Goal: Task Accomplishment & Management: Manage account settings

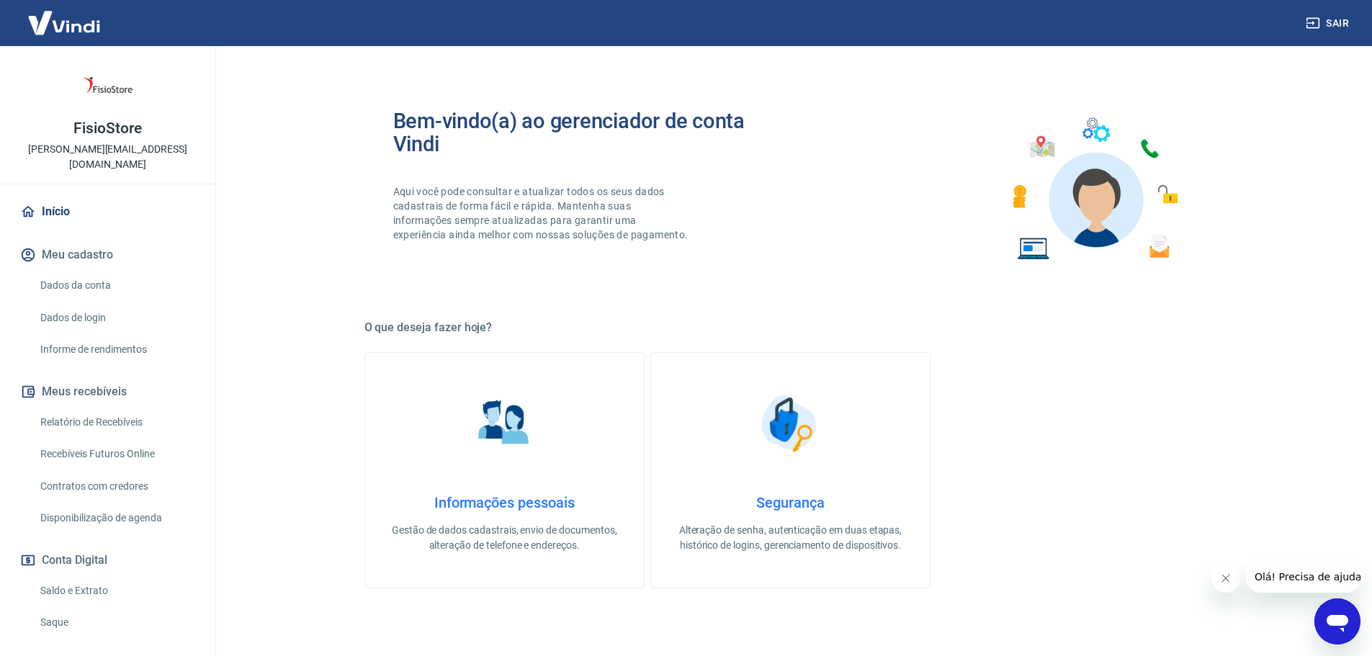
scroll to position [72, 0]
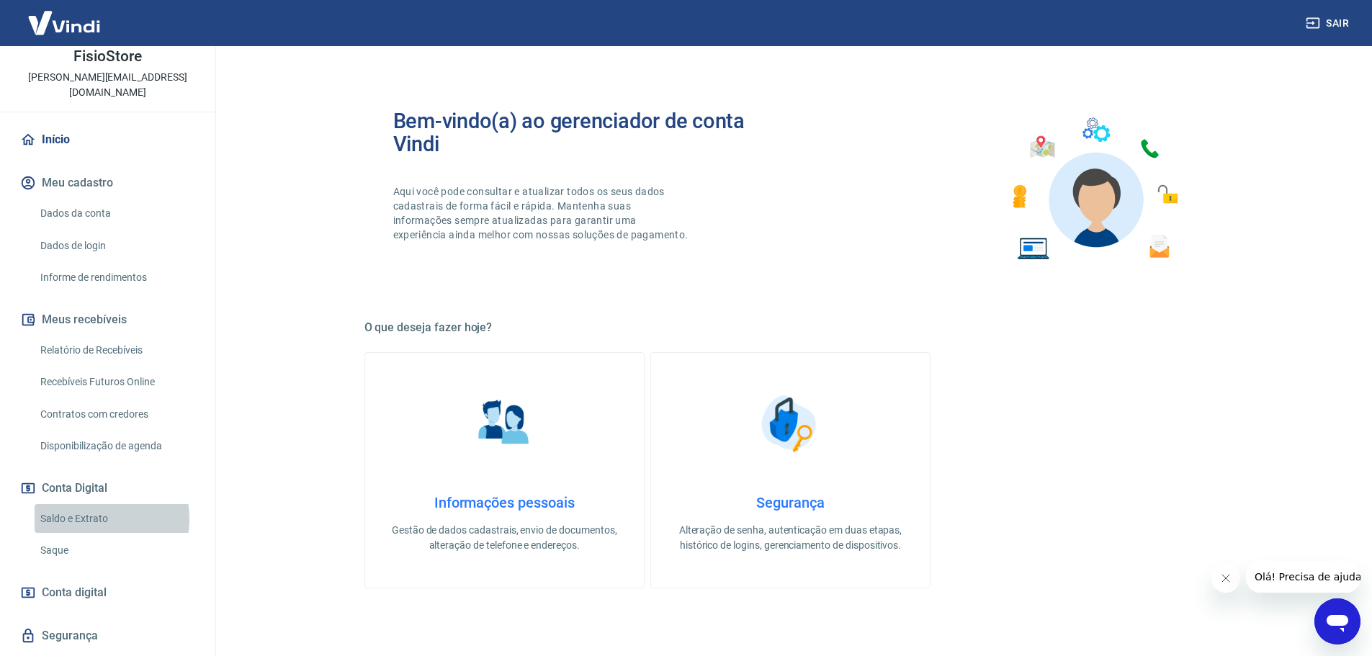
click at [86, 504] on link "Saldo e Extrato" at bounding box center [116, 519] width 163 height 30
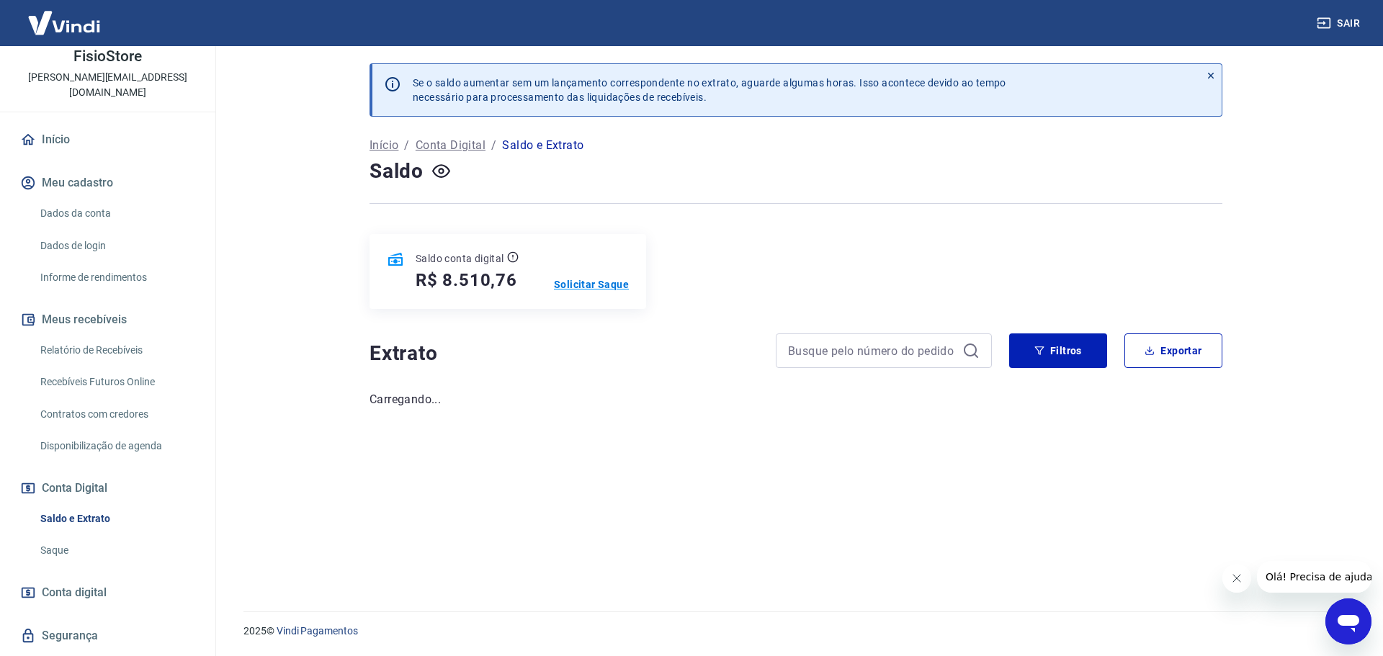
click at [596, 285] on p "Solicitar Saque" at bounding box center [591, 284] width 75 height 14
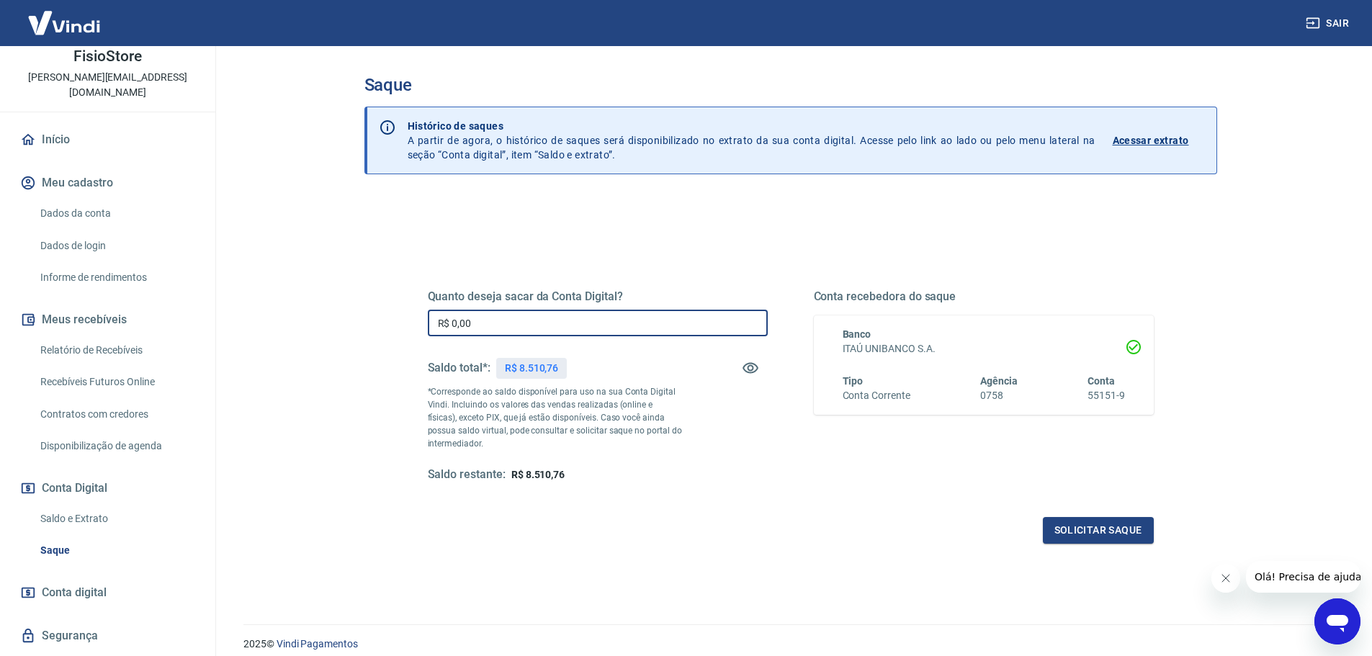
click at [498, 333] on input "R$ 0,00" at bounding box center [598, 323] width 340 height 27
type input "R$ 8.510,76"
click at [1101, 540] on button "Solicitar saque" at bounding box center [1098, 530] width 111 height 27
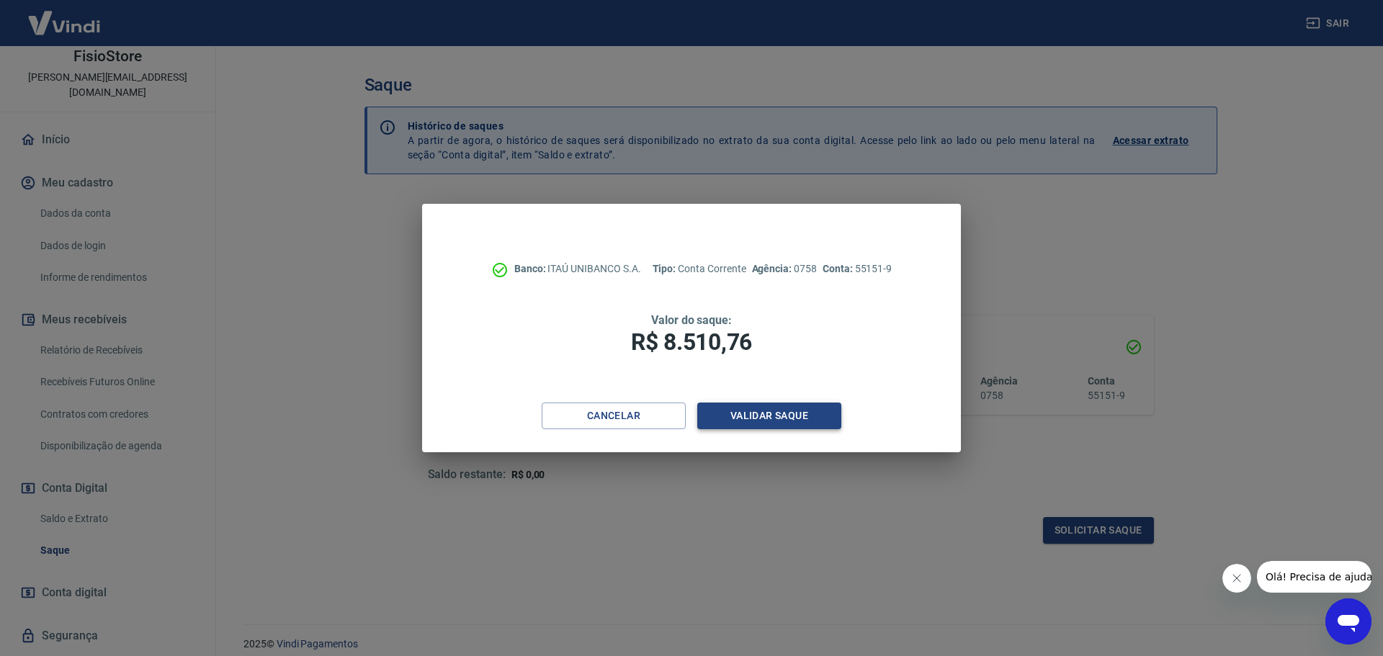
click at [801, 421] on button "Validar saque" at bounding box center [769, 416] width 144 height 27
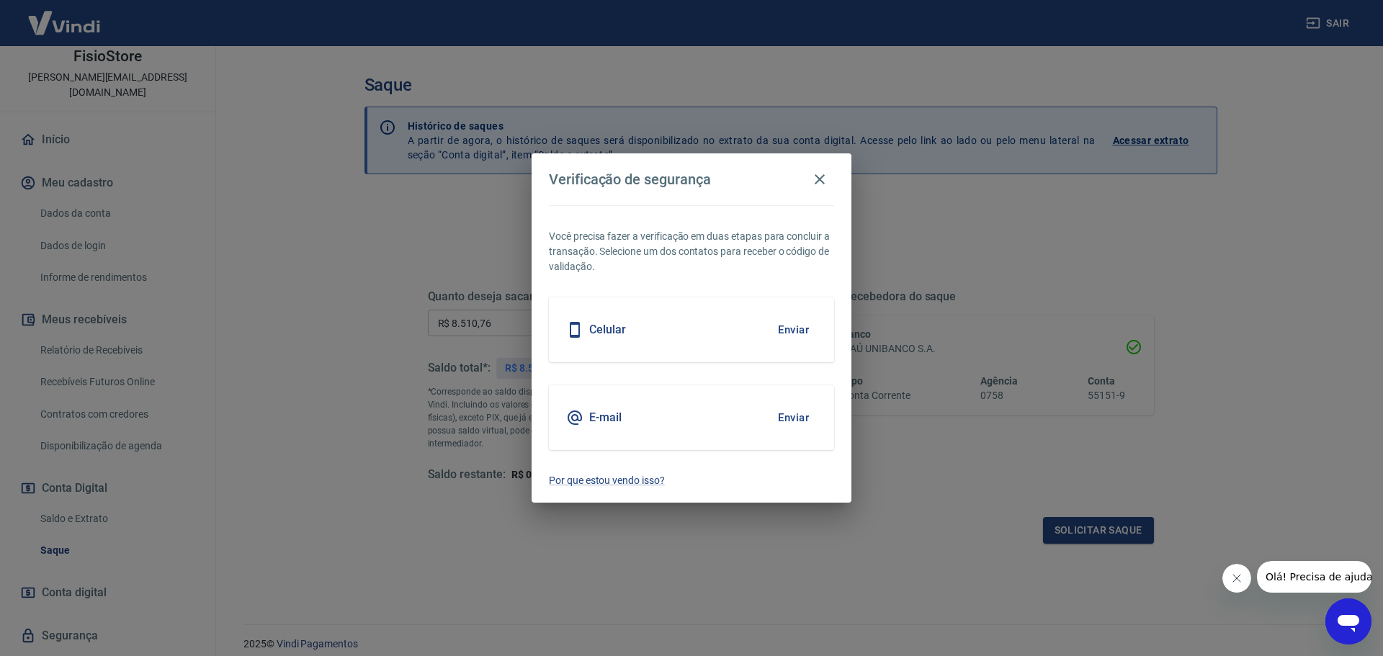
click at [783, 418] on button "Enviar" at bounding box center [793, 418] width 47 height 30
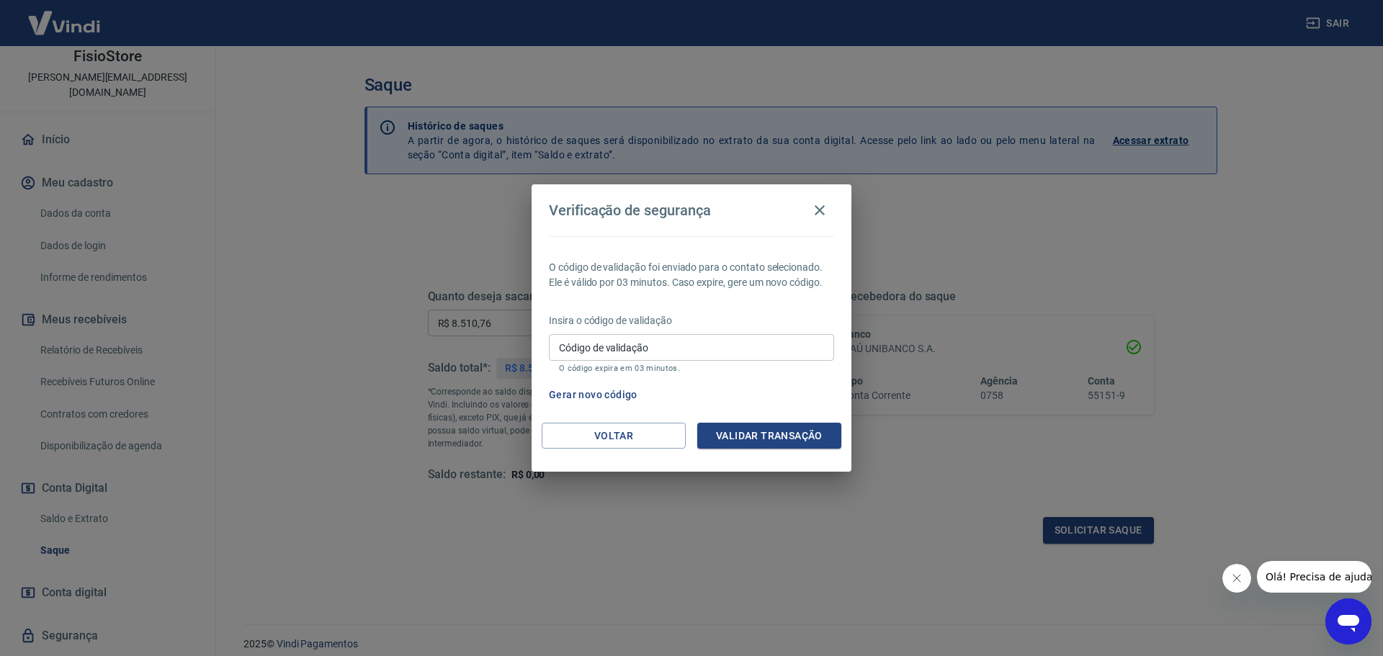
click at [659, 343] on input "Código de validação" at bounding box center [691, 347] width 285 height 27
paste input "678707"
type input "678707"
click at [778, 442] on button "Validar transação" at bounding box center [769, 436] width 144 height 27
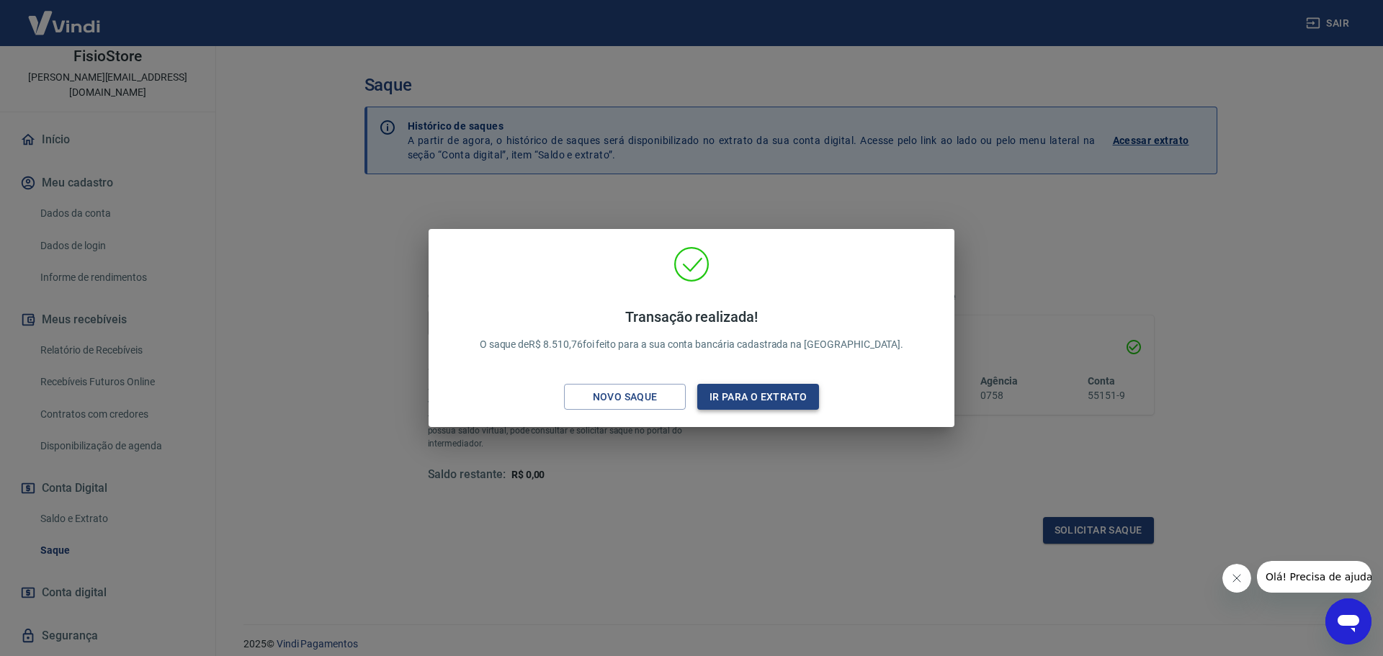
click at [772, 400] on button "Ir para o extrato" at bounding box center [758, 397] width 122 height 27
